Goal: Find specific page/section: Find specific page/section

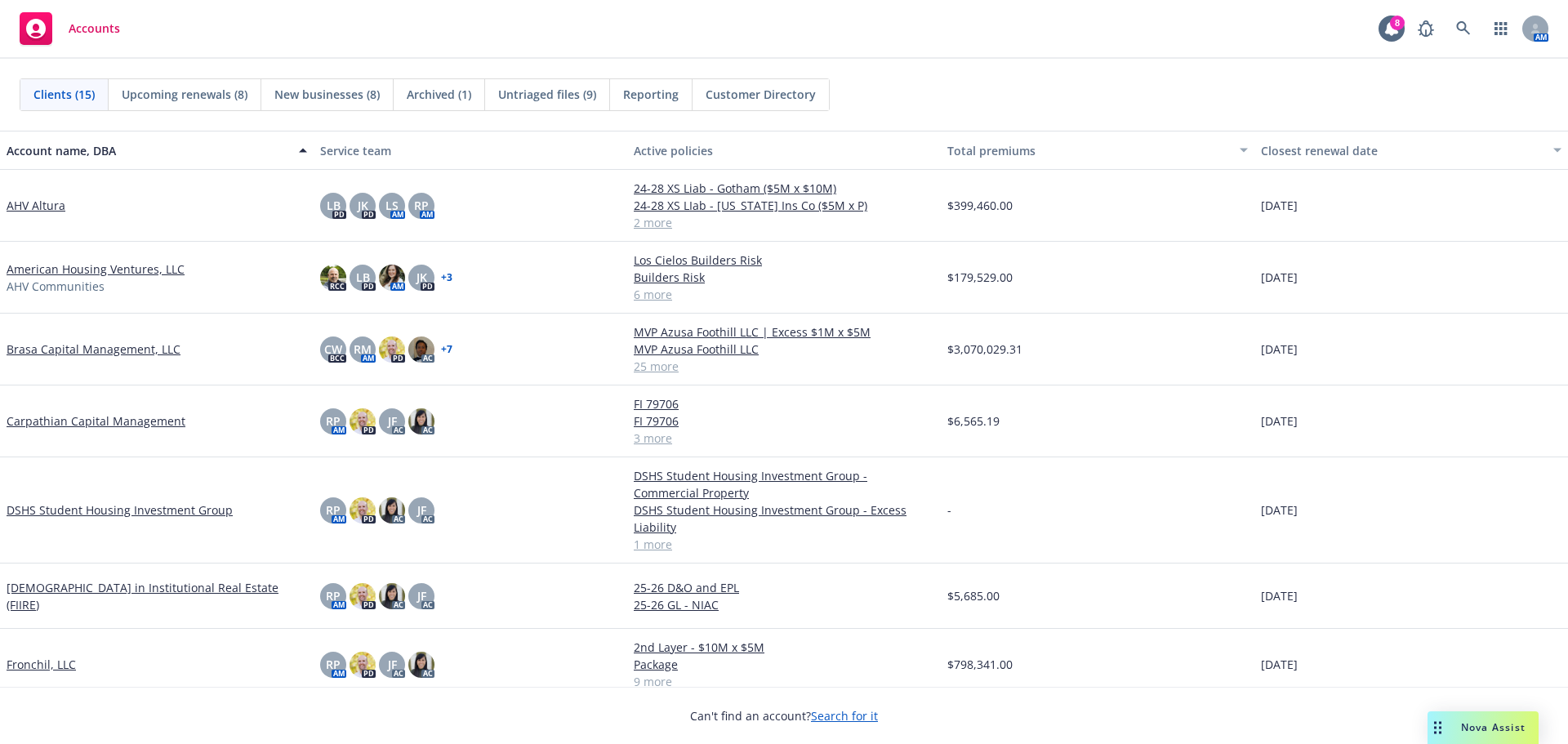
click at [148, 220] on div "AHV Altura" at bounding box center [156, 205] width 314 height 72
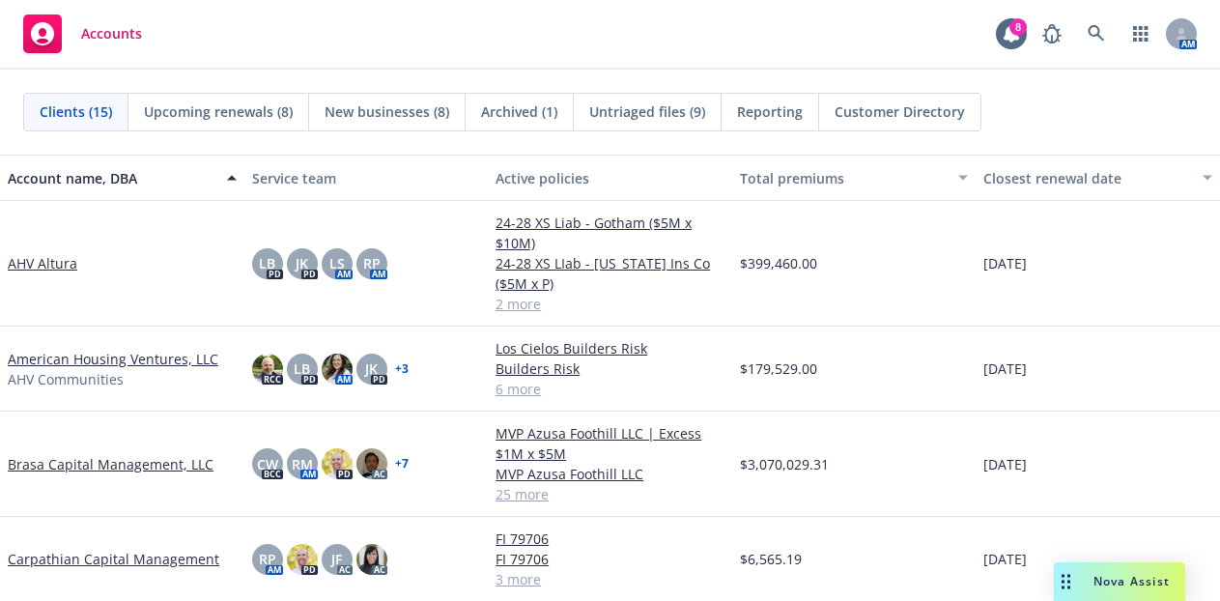
click at [150, 259] on div "AHV Altura" at bounding box center [122, 263] width 229 height 20
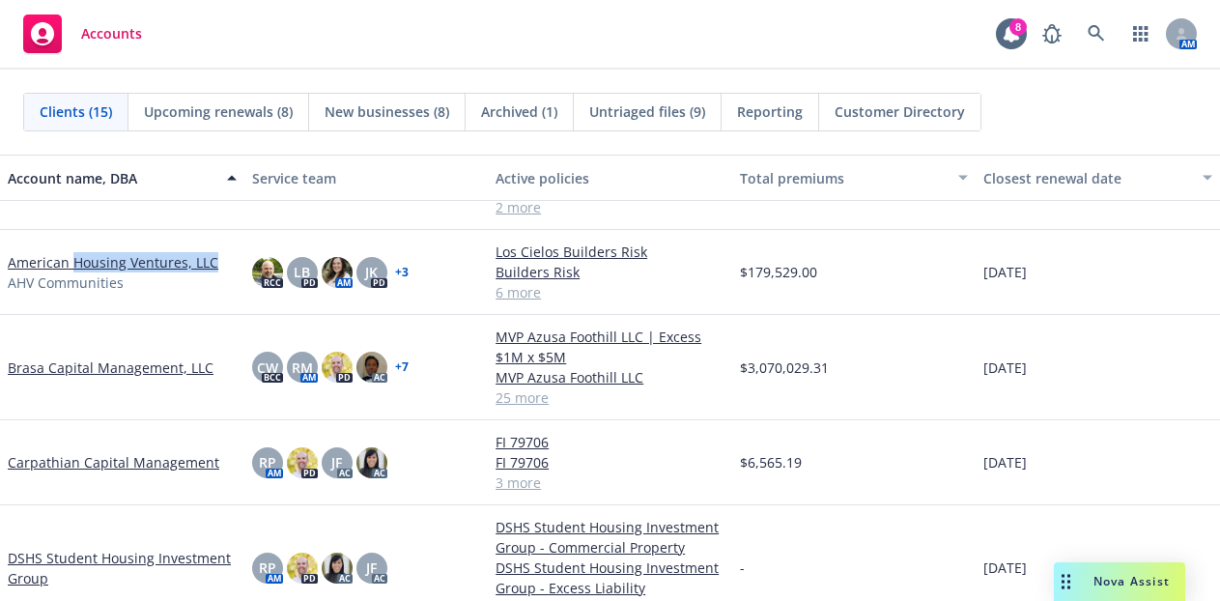
drag, startPoint x: 216, startPoint y: 266, endPoint x: 72, endPoint y: 265, distance: 143.9
click at [72, 265] on div "American Housing Ventures, LLC AHV Communities" at bounding box center [122, 272] width 229 height 41
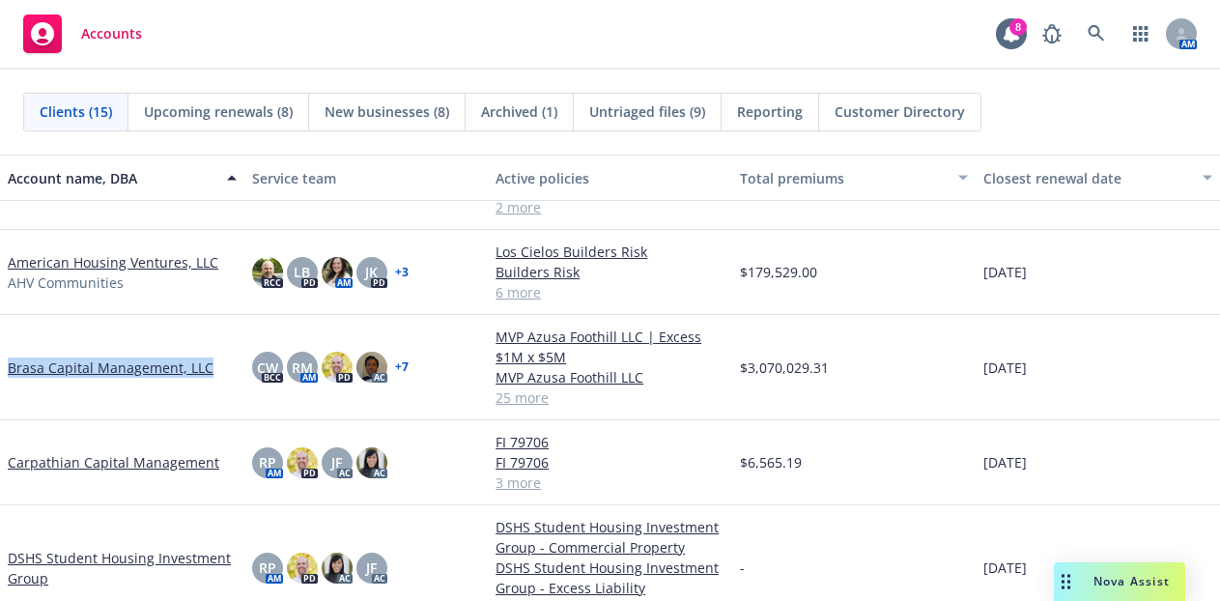
drag, startPoint x: 223, startPoint y: 373, endPoint x: 3, endPoint y: 372, distance: 220.2
click at [2, 374] on div "Brasa Capital Management, LLC" at bounding box center [122, 367] width 244 height 105
copy link "Brasa Capital Management, LLC"
drag, startPoint x: 138, startPoint y: 423, endPoint x: 239, endPoint y: 435, distance: 101.1
click at [141, 423] on div "Carpathian Capital Management" at bounding box center [122, 462] width 244 height 85
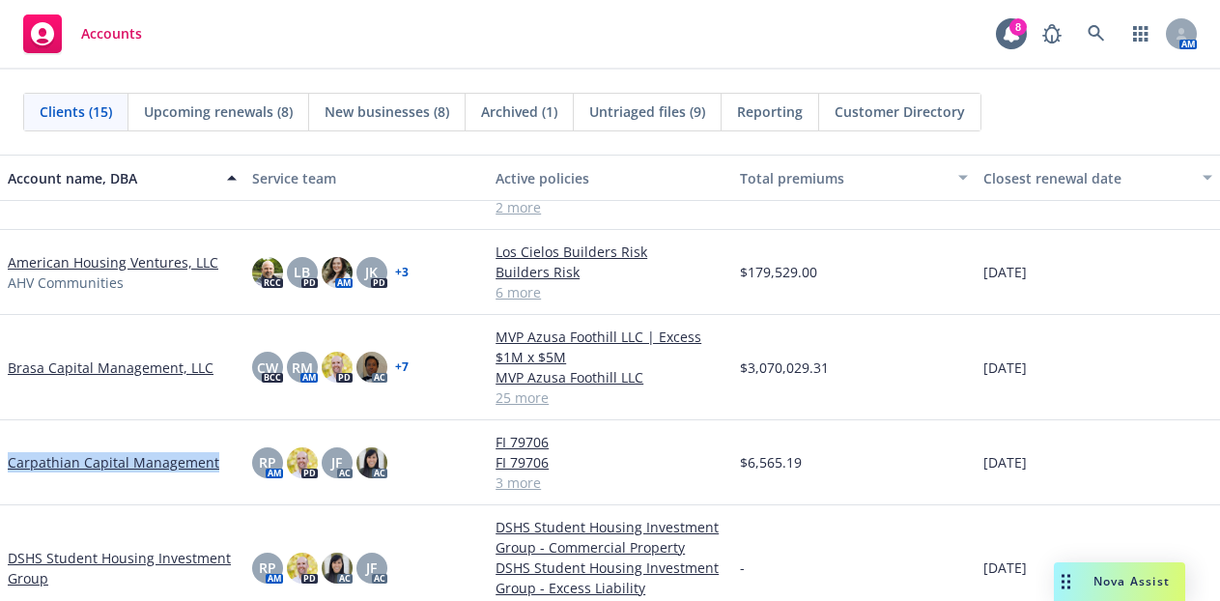
drag, startPoint x: 214, startPoint y: 459, endPoint x: -6, endPoint y: 467, distance: 220.3
click at [0, 467] on html "Accounts 8 AM Clients (15) Upcoming renewals (8) New businesses (8) Archived (1…" at bounding box center [610, 300] width 1220 height 601
copy link "Carpathian Capital Management"
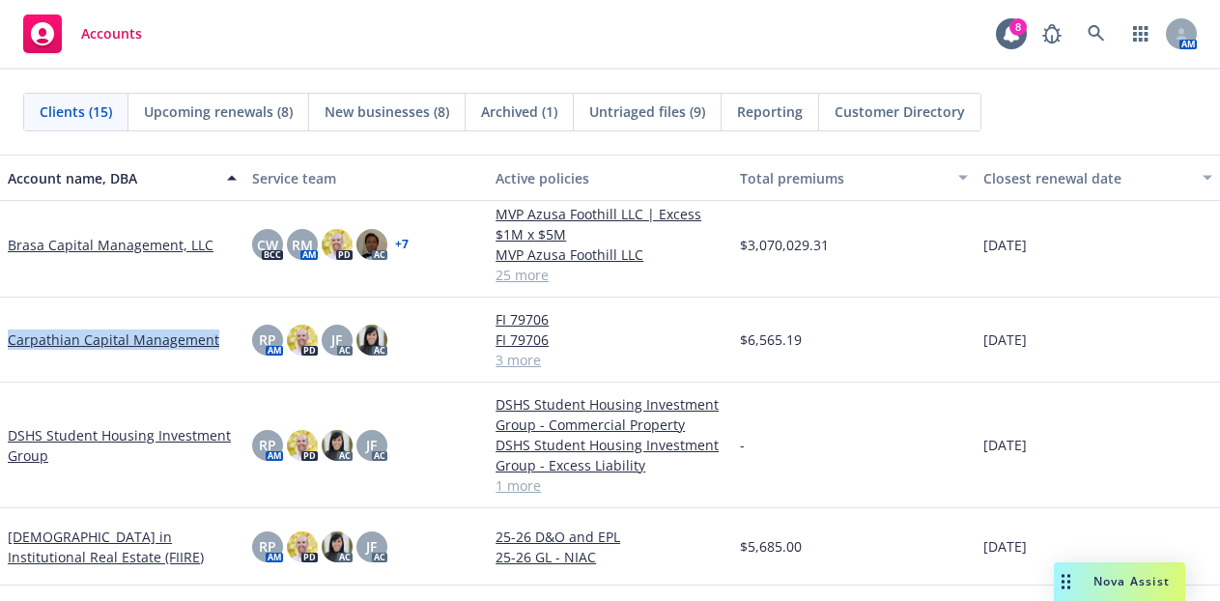
scroll to position [193, 0]
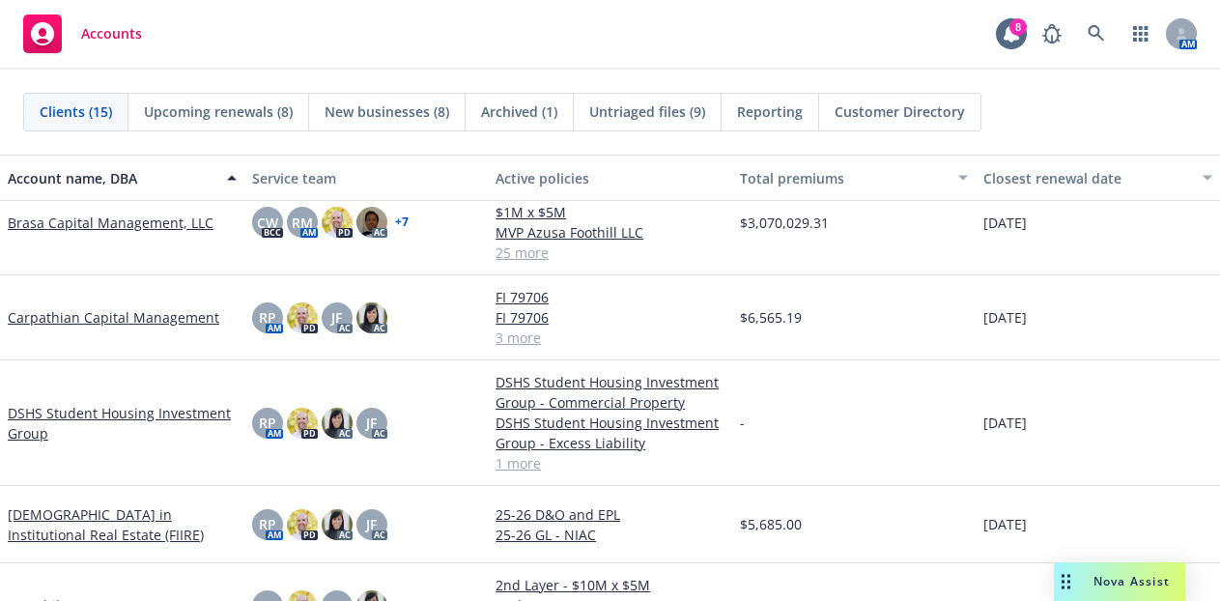
click at [99, 369] on div "DSHS Student Housing Investment Group" at bounding box center [122, 423] width 244 height 126
drag, startPoint x: 11, startPoint y: 411, endPoint x: 753, endPoint y: 433, distance: 742.9
click at [78, 441] on div "DSHS Student Housing Investment Group" at bounding box center [122, 423] width 244 height 126
copy link "DSHS Student Housing Investment Group"
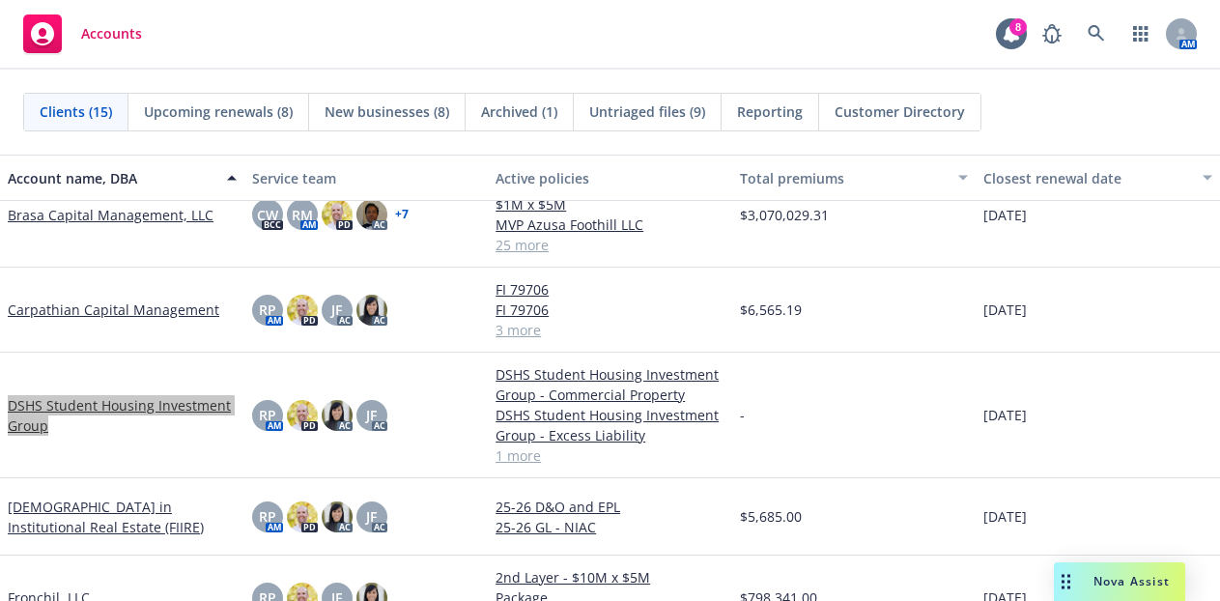
scroll to position [290, 0]
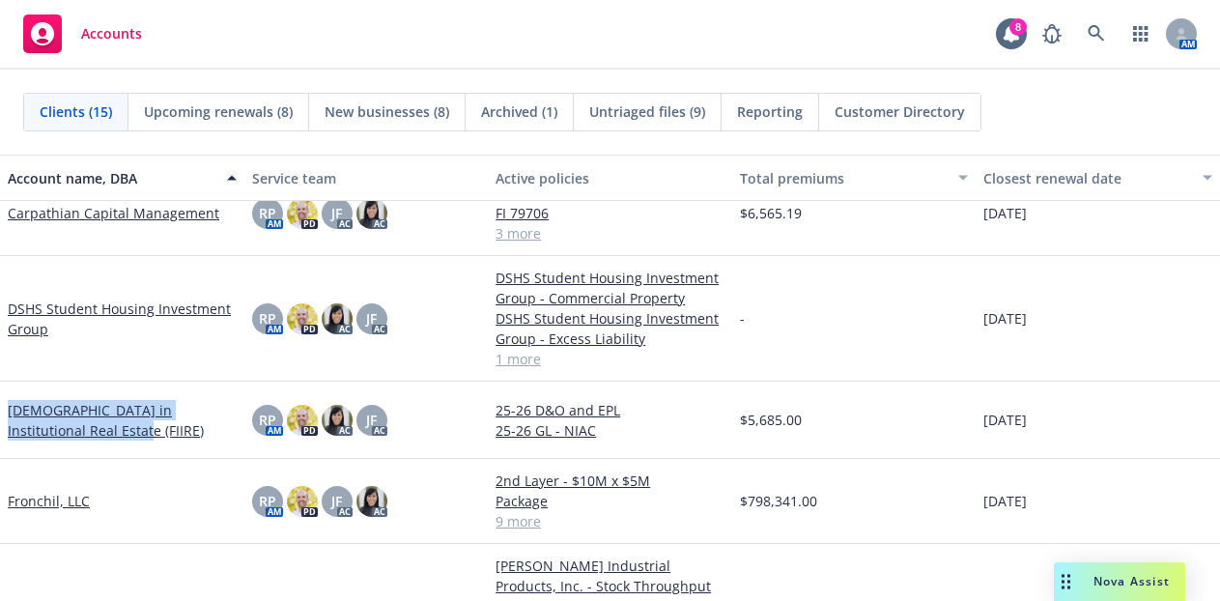
drag, startPoint x: 6, startPoint y: 406, endPoint x: 72, endPoint y: 435, distance: 72.7
click at [54, 435] on div "[DEMOGRAPHIC_DATA] in Institutional Real Estate (FIIRE)" at bounding box center [122, 419] width 244 height 77
copy link "[DEMOGRAPHIC_DATA] in Institutional Real Estate (FIIRE)"
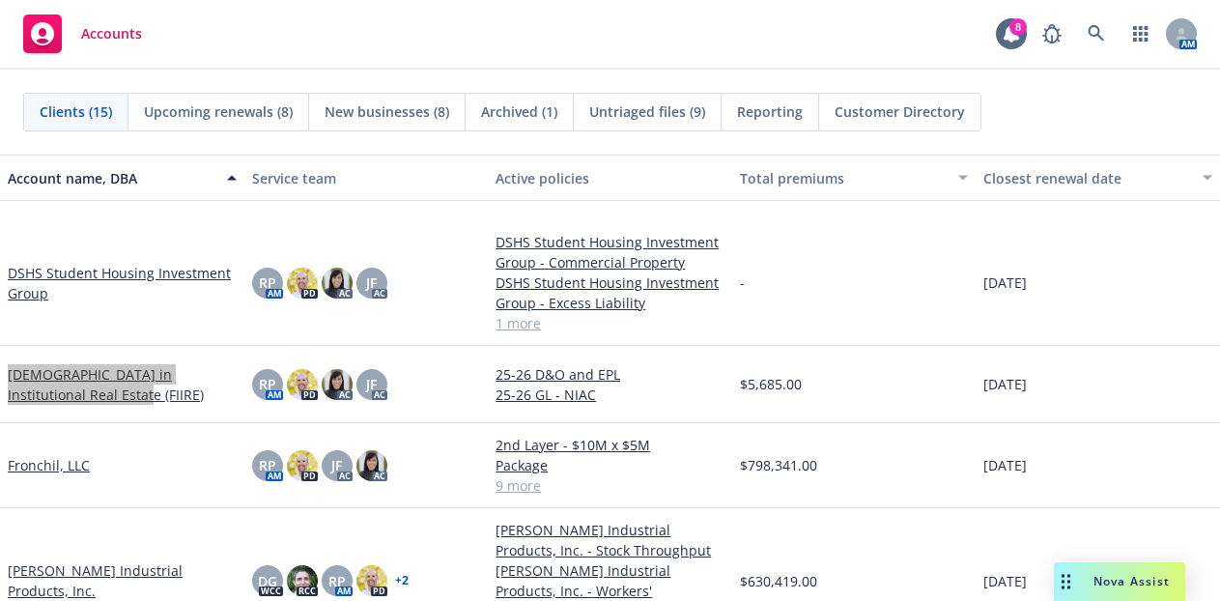
scroll to position [386, 0]
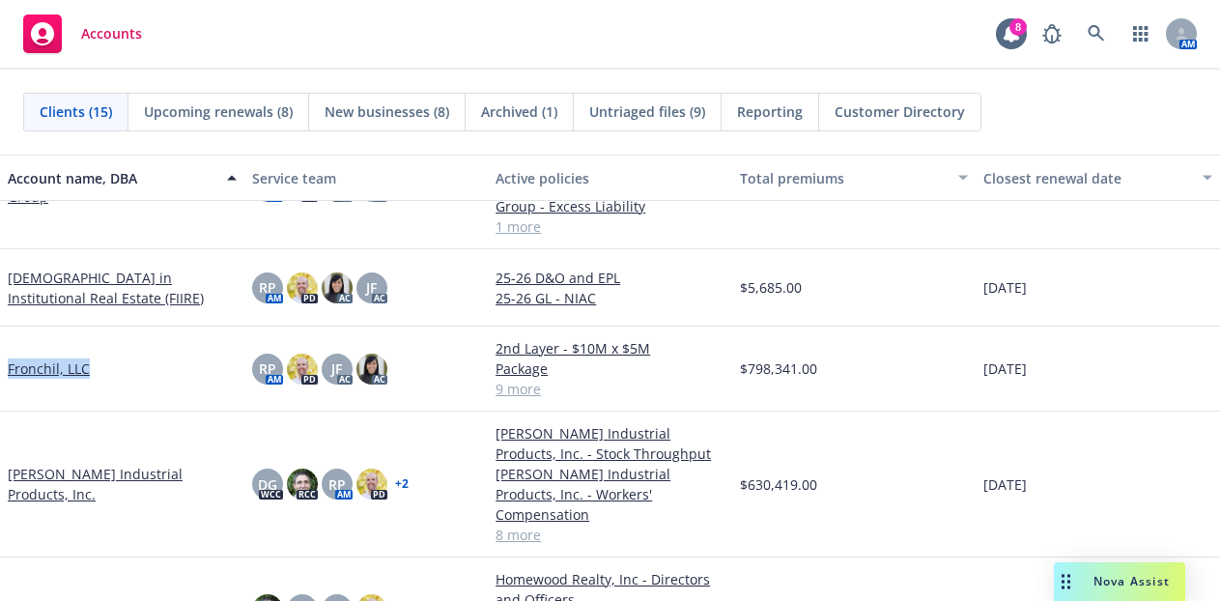
drag, startPoint x: 5, startPoint y: 370, endPoint x: 162, endPoint y: 362, distance: 157.6
click at [105, 376] on div "Fronchil, LLC" at bounding box center [122, 368] width 244 height 85
copy link "Fronchil, LLC"
click at [162, 402] on div "Fronchil, LLC" at bounding box center [122, 368] width 244 height 85
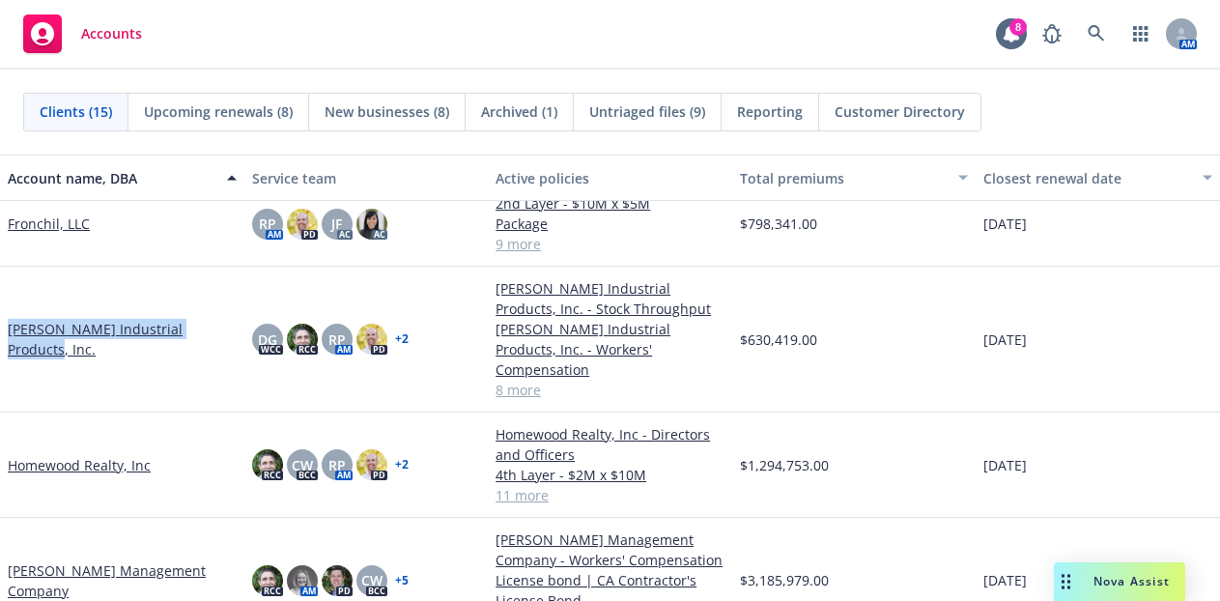
drag, startPoint x: 3, startPoint y: 334, endPoint x: 233, endPoint y: 348, distance: 230.2
click at [233, 348] on div "[PERSON_NAME] Industrial Products, Inc." at bounding box center [122, 340] width 244 height 146
copy link "[PERSON_NAME] Industrial Products, Inc."
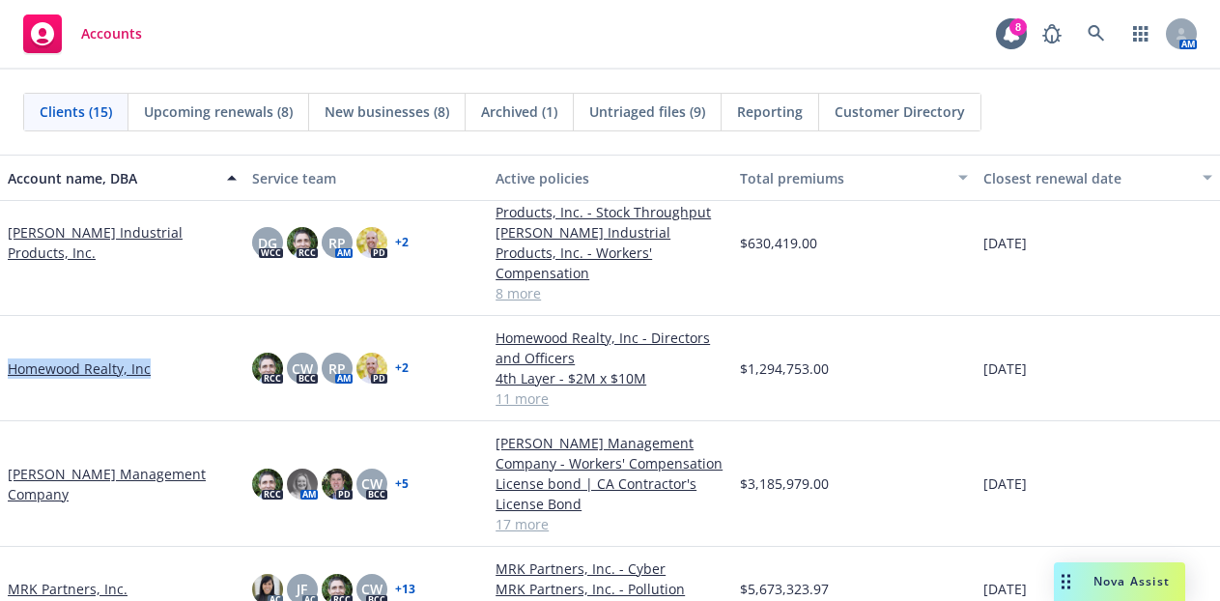
drag, startPoint x: 3, startPoint y: 349, endPoint x: 196, endPoint y: 353, distance: 193.2
click at [196, 353] on div "Homewood Realty, Inc" at bounding box center [122, 368] width 244 height 105
copy link "Homewood Realty, Inc"
click at [67, 421] on div "[PERSON_NAME] Management Company" at bounding box center [122, 484] width 244 height 126
drag, startPoint x: 6, startPoint y: 463, endPoint x: 232, endPoint y: 463, distance: 226.0
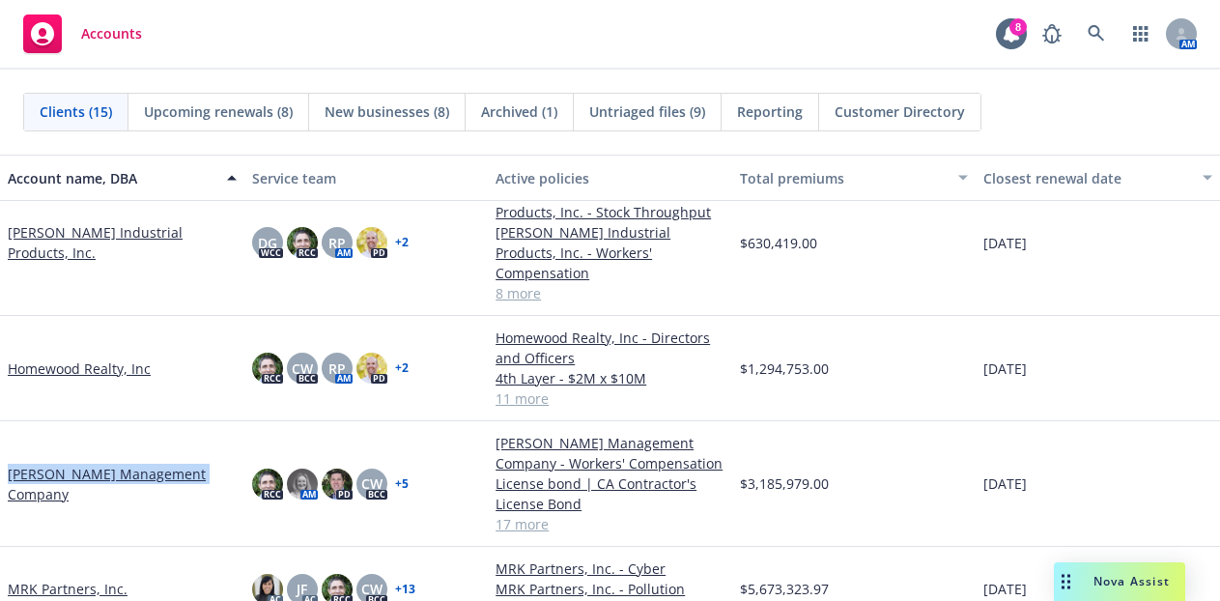
click at [228, 465] on div "[PERSON_NAME] Management Company" at bounding box center [122, 484] width 244 height 126
copy link "[PERSON_NAME] Management Company"
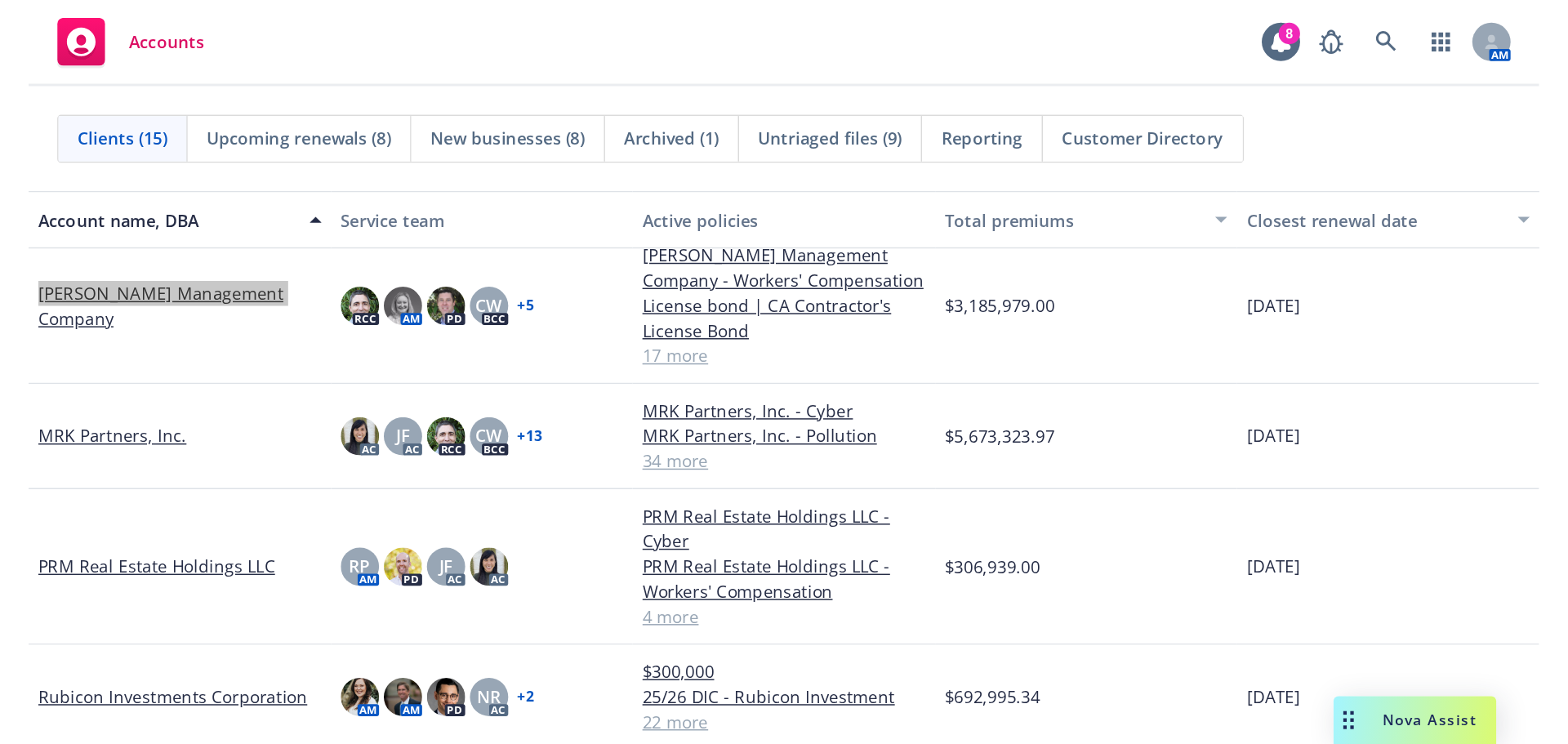
scroll to position [646, 0]
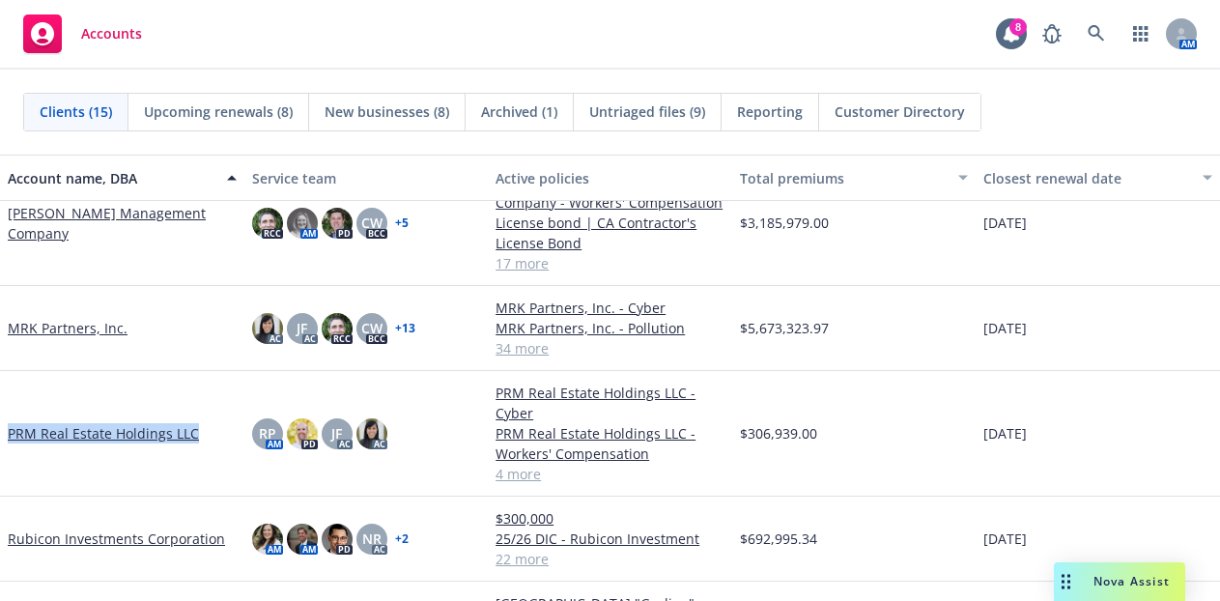
drag, startPoint x: 7, startPoint y: 434, endPoint x: 218, endPoint y: 433, distance: 211.5
click at [218, 433] on div "PRM Real Estate Holdings LLC" at bounding box center [122, 434] width 244 height 126
copy link "PRM Real Estate Holdings LLC"
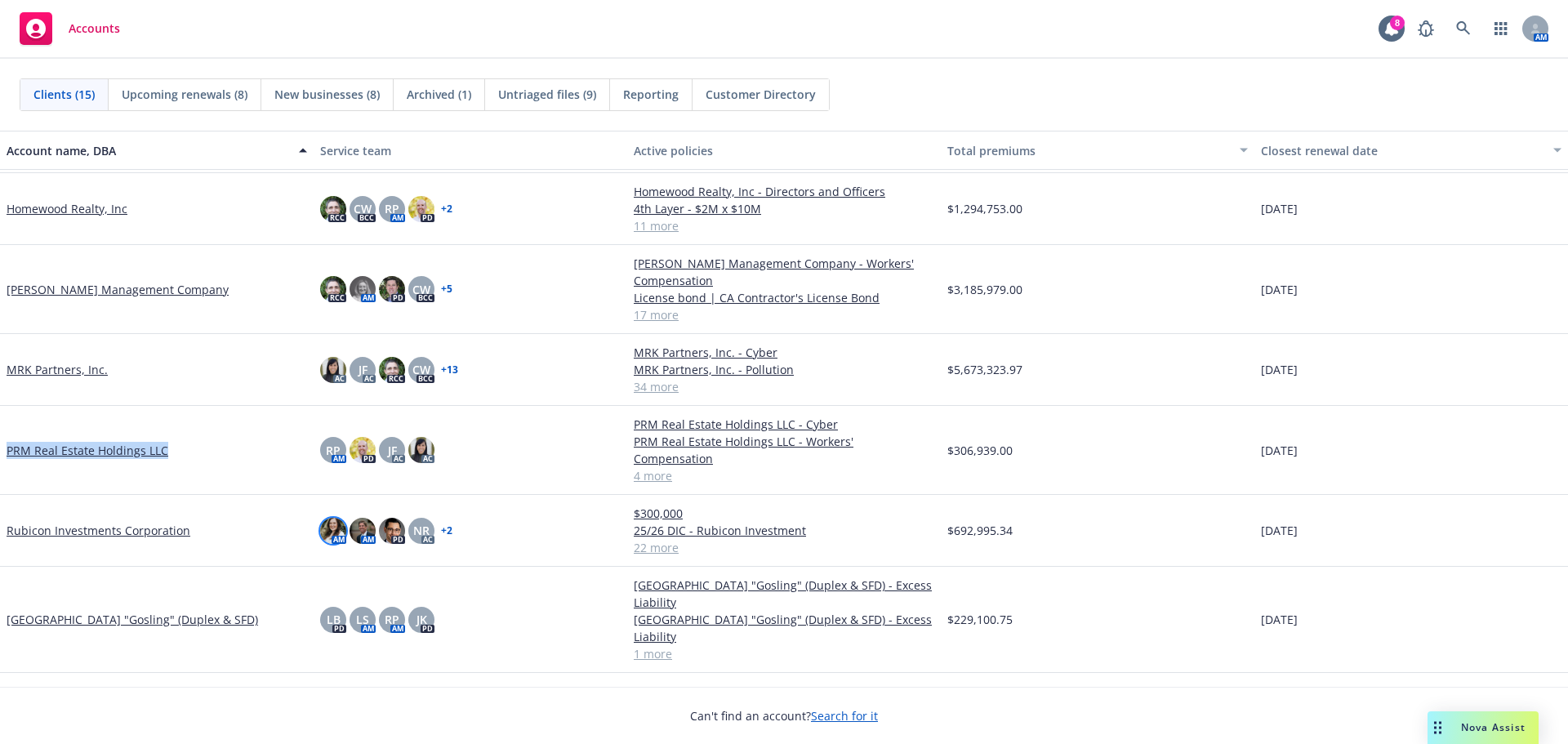
scroll to position [583, 0]
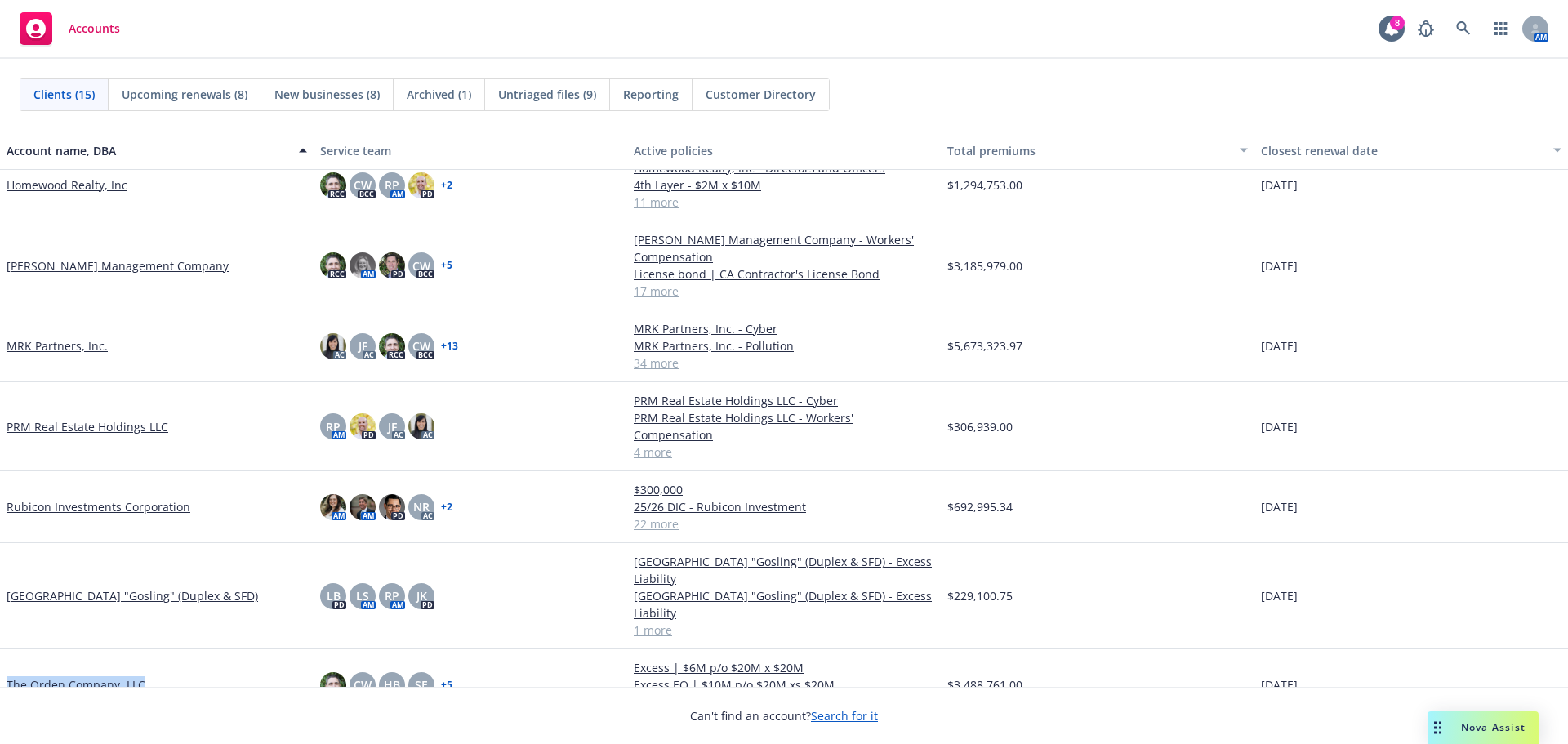
drag, startPoint x: 146, startPoint y: 653, endPoint x: 9, endPoint y: 653, distance: 137.0
click at [9, 676] on div "The Orden Company, LLC" at bounding box center [156, 685] width 300 height 17
copy link "The Orden Company, LLC"
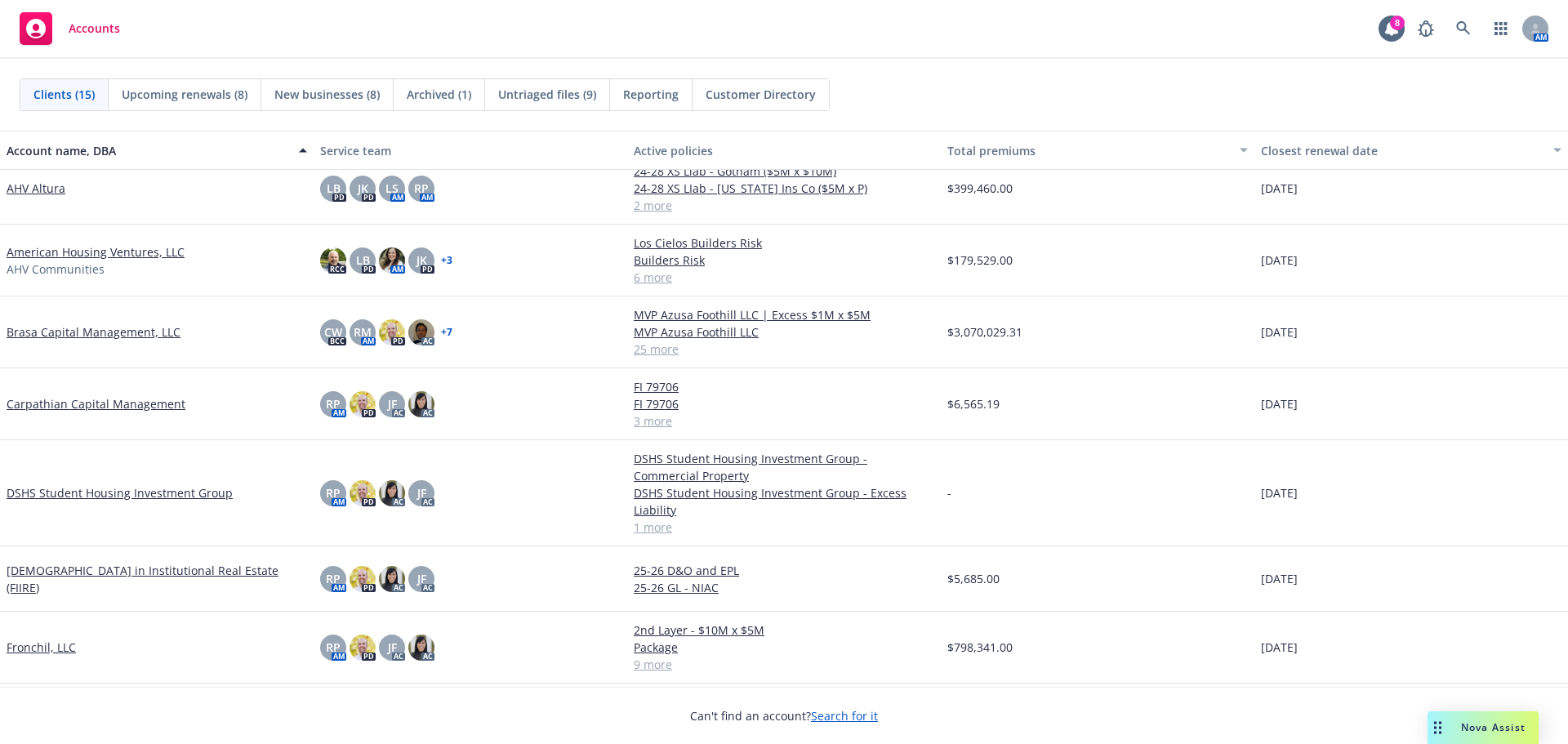
scroll to position [0, 0]
